Goal: Obtain resource: Download file/media

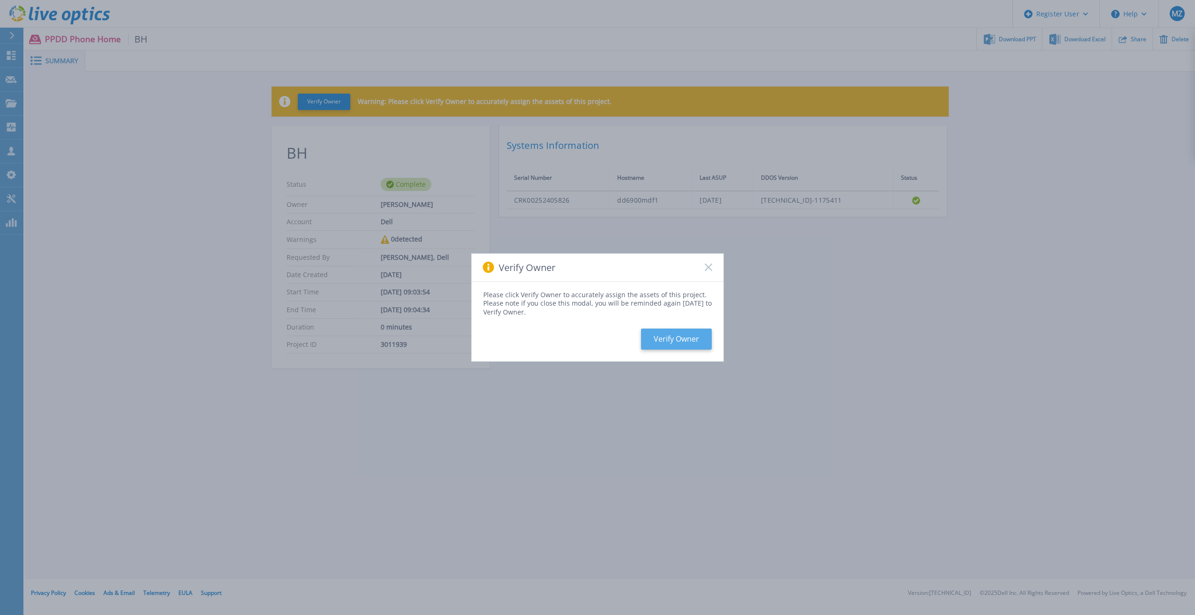
click at [677, 339] on button "Verify Owner" at bounding box center [676, 339] width 71 height 21
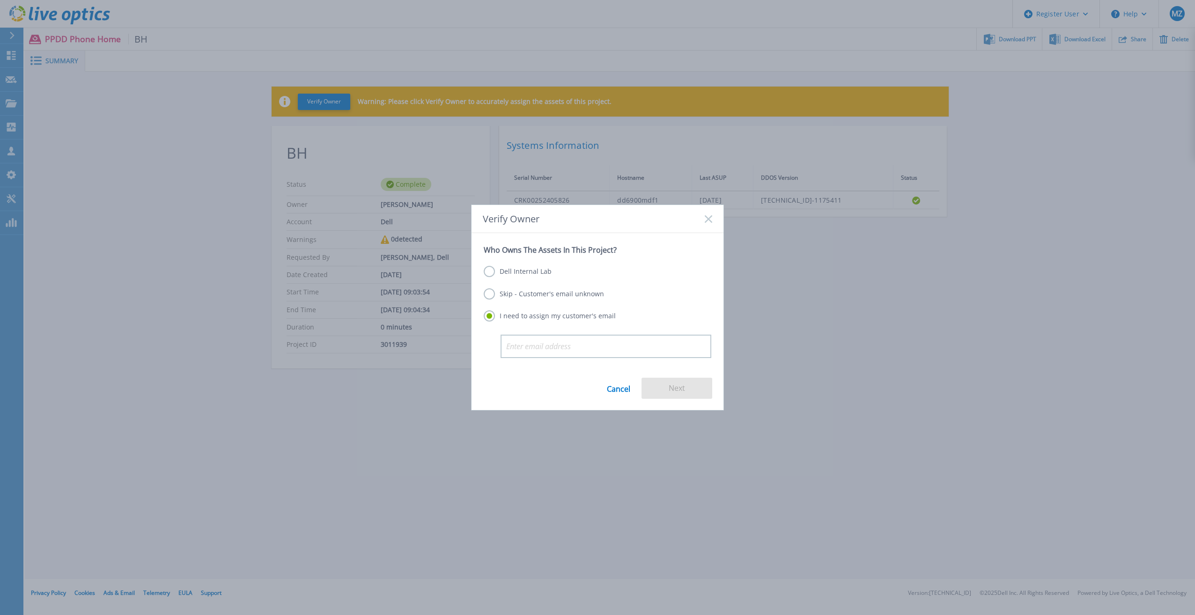
click at [533, 269] on label "Dell Internal Lab" at bounding box center [518, 271] width 68 height 11
click at [0, 0] on input "Dell Internal Lab" at bounding box center [0, 0] width 0 height 0
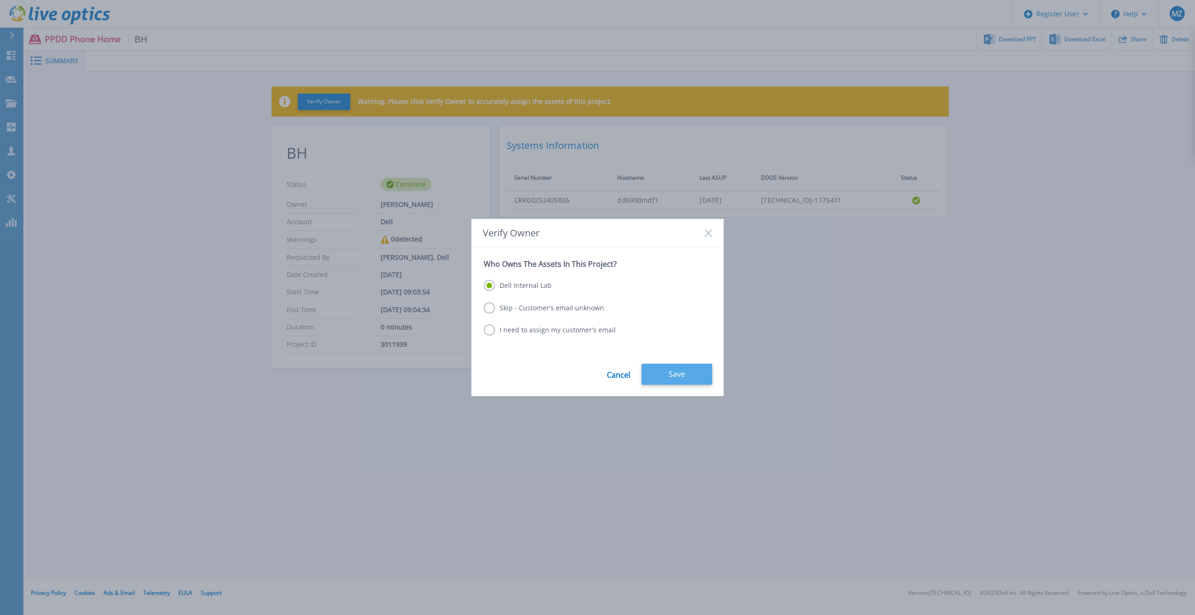
click at [670, 372] on button "Save" at bounding box center [676, 374] width 71 height 21
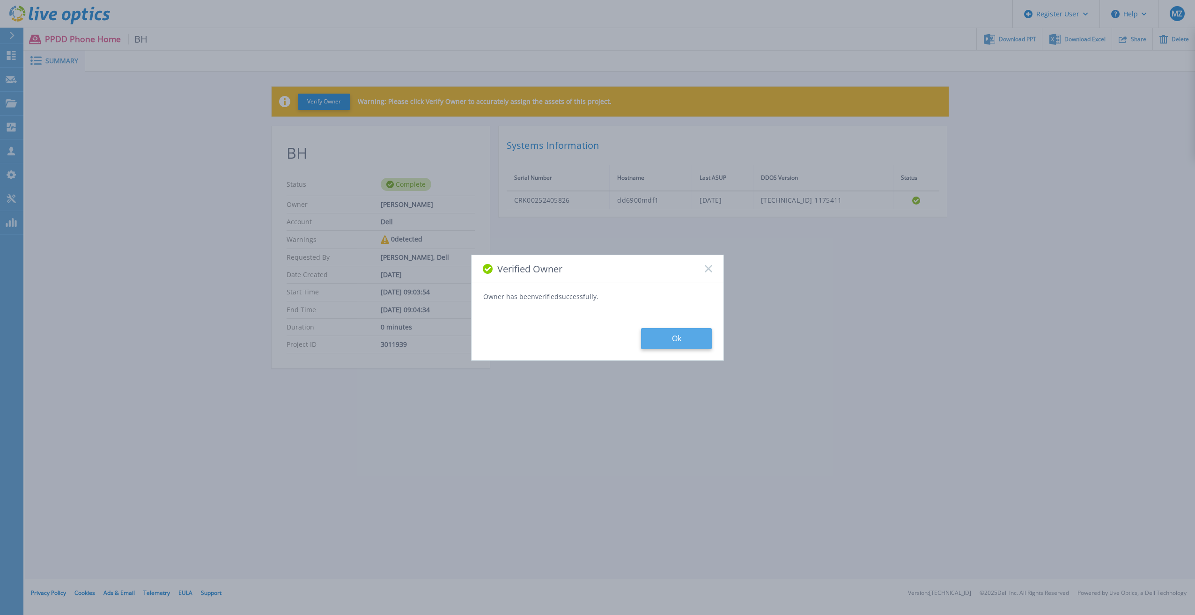
click at [685, 340] on button "Ok" at bounding box center [676, 338] width 71 height 21
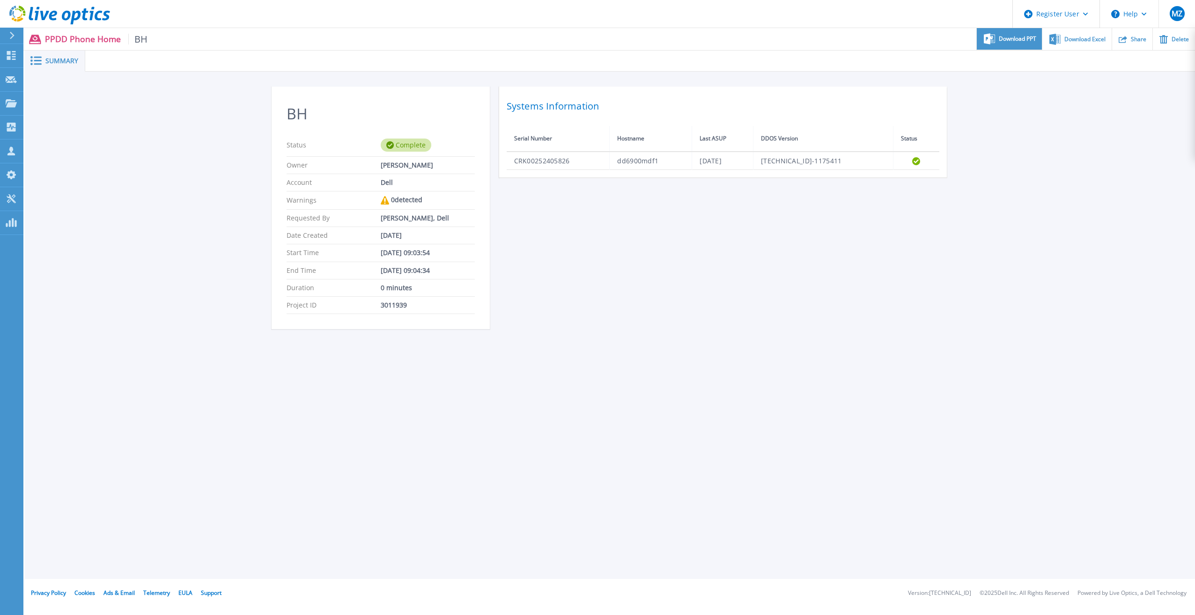
click at [1016, 38] on span "Download PPT" at bounding box center [1017, 39] width 37 height 6
